Goal: Task Accomplishment & Management: Manage account settings

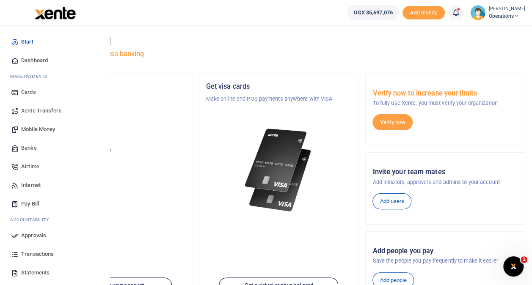
click at [36, 252] on span "Transactions" at bounding box center [37, 254] width 33 height 8
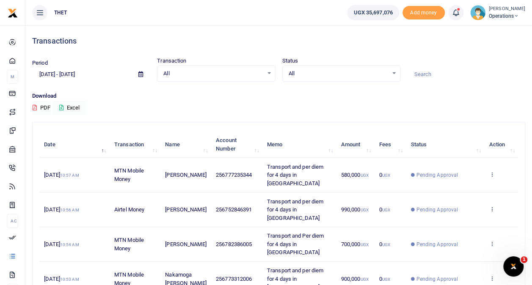
click at [513, 17] on icon at bounding box center [515, 16] width 5 height 6
click at [483, 60] on link "Logout" at bounding box center [508, 62] width 67 height 12
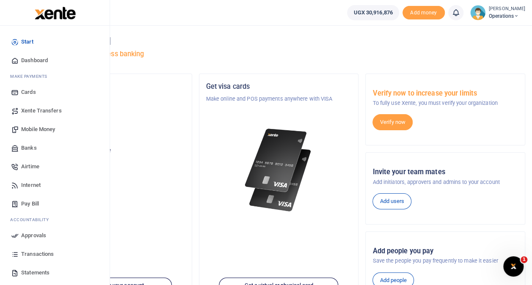
click at [35, 252] on span "Transactions" at bounding box center [37, 254] width 33 height 8
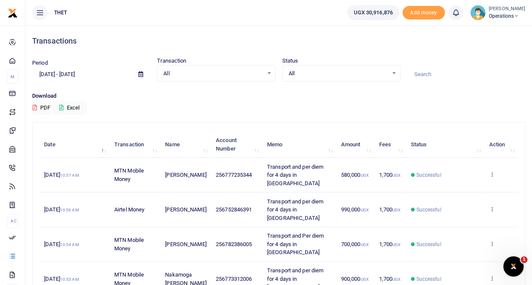
click at [490, 6] on small "[PERSON_NAME]" at bounding box center [506, 8] width 36 height 7
click at [484, 63] on link "Logout" at bounding box center [508, 62] width 67 height 12
